Goal: Use online tool/utility: Utilize a website feature to perform a specific function

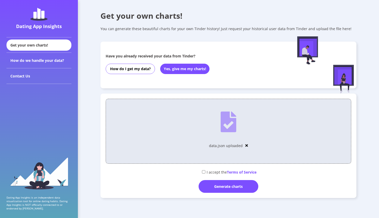
click at [204, 172] on input "checkbox" at bounding box center [203, 171] width 3 height 3
checkbox input "true"
click at [219, 183] on div "Generate charts" at bounding box center [229, 186] width 60 height 13
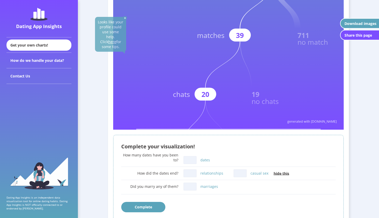
scroll to position [205, 0]
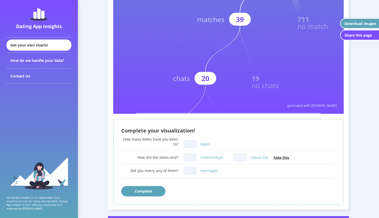
click at [192, 147] on input "dates" at bounding box center [190, 144] width 13 height 8
type input "2"
click at [237, 158] on input "casual sex" at bounding box center [240, 157] width 13 height 8
type input "1"
click at [196, 169] on input "marriages" at bounding box center [190, 171] width 13 height 8
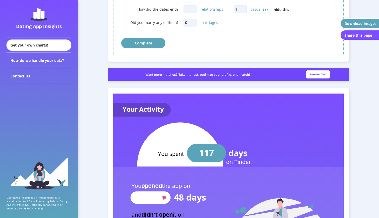
scroll to position [353, 0]
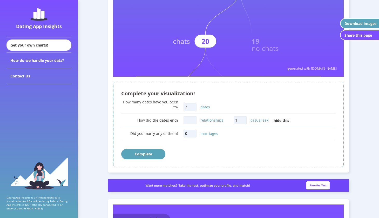
type input "0"
click at [149, 155] on button "Complete" at bounding box center [143, 154] width 44 height 10
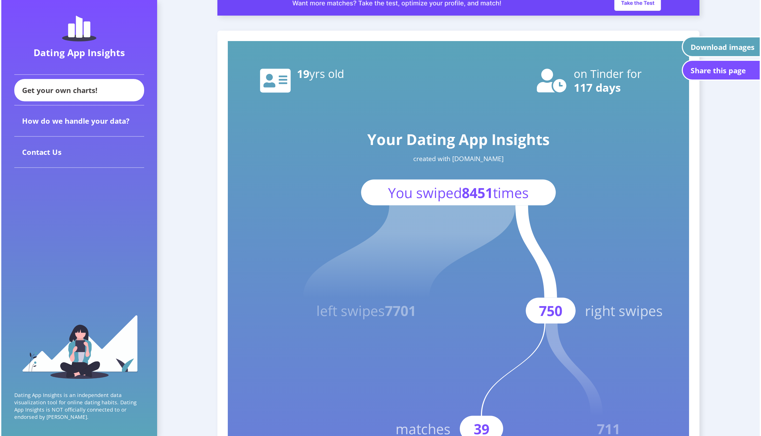
scroll to position [10, 0]
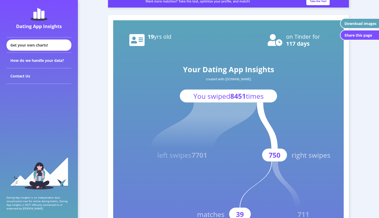
click at [188, 96] on rect at bounding box center [228, 95] width 97 height 13
click at [193, 98] on text "You swiped 8451 times" at bounding box center [228, 95] width 70 height 9
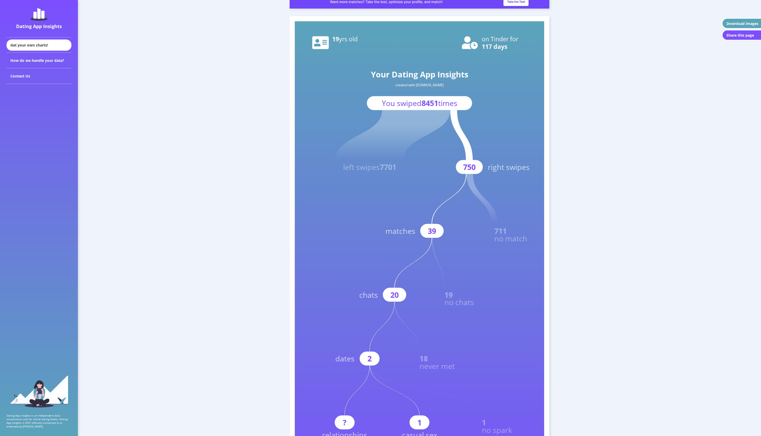
click at [379, 125] on icon at bounding box center [392, 135] width 115 height 50
drag, startPoint x: 424, startPoint y: 125, endPoint x: 442, endPoint y: 53, distance: 74.1
click at [379, 53] on icon "Your Dating App Insights created with [DOMAIN_NAME] You swiped 8451 times left …" at bounding box center [419, 270] width 249 height 499
click at [379, 108] on div "Looks like your profile could use some help. Click here for some tips. That's 1…" at bounding box center [420, 270] width 260 height 509
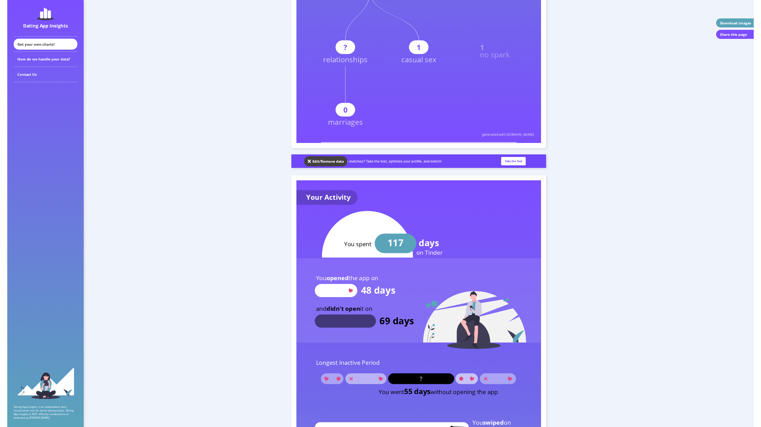
scroll to position [256, 0]
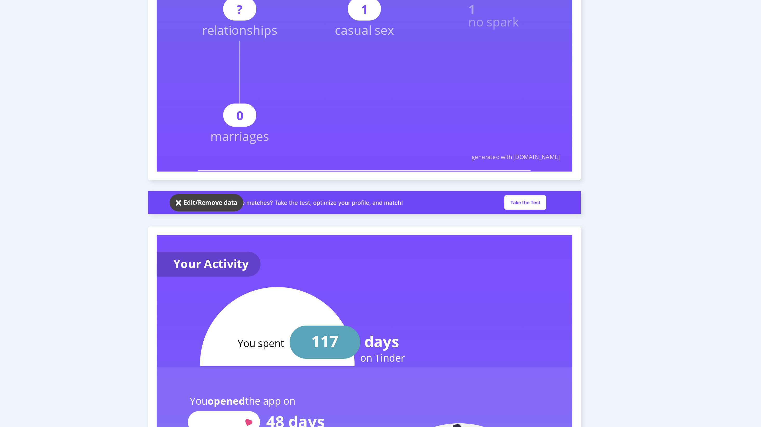
click at [306, 218] on img at bounding box center [308, 292] width 4 height 5
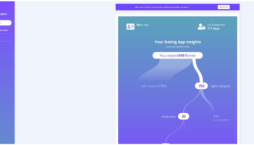
scroll to position [0, 0]
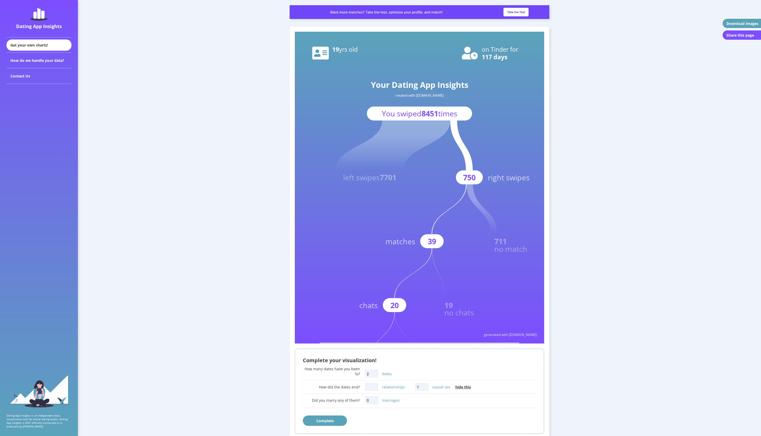
click at [379, 21] on div "Download images" at bounding box center [742, 23] width 32 height 5
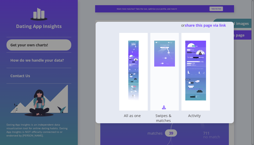
click at [165, 53] on rect at bounding box center [164, 54] width 21 height 26
